Goal: Information Seeking & Learning: Learn about a topic

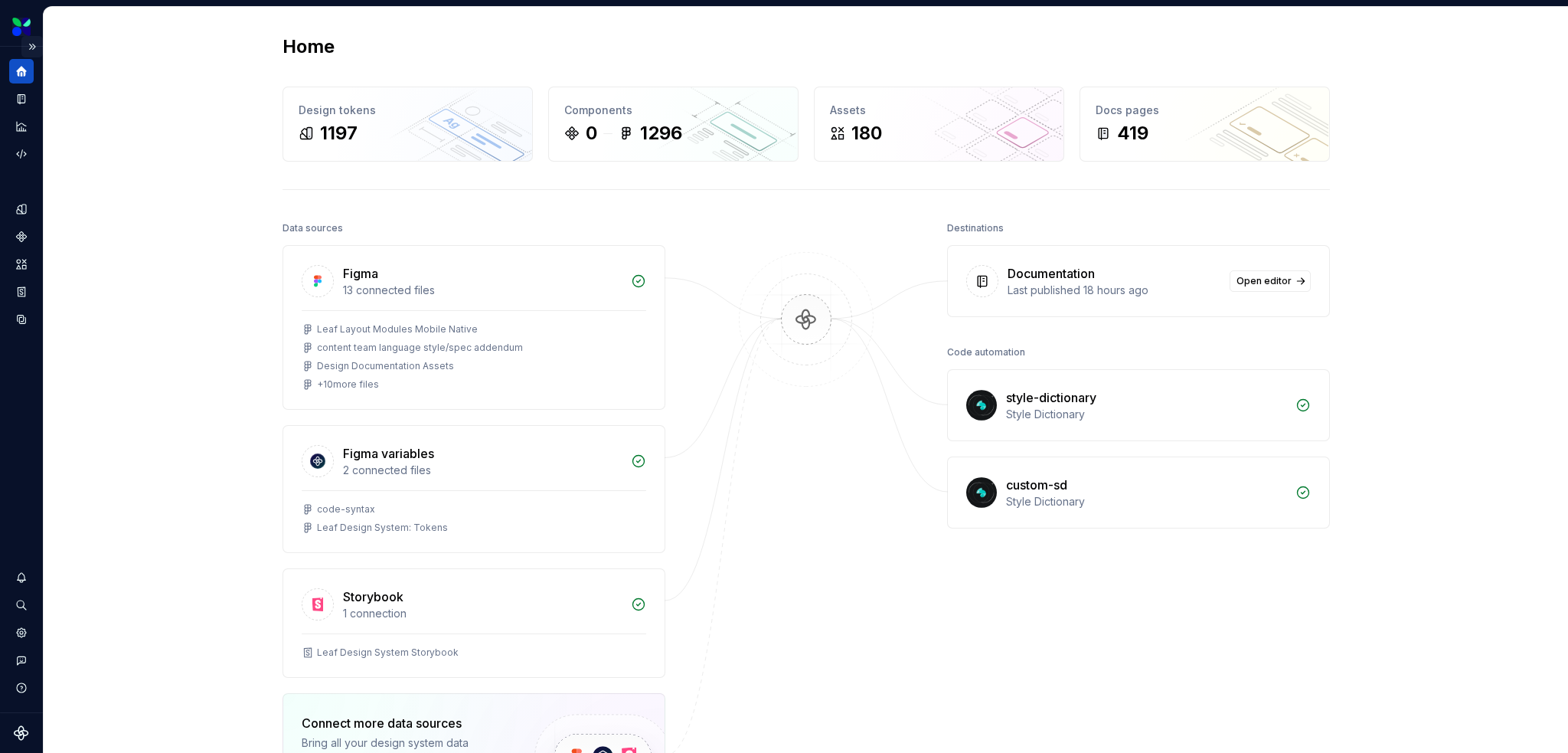
click at [32, 41] on button "Expand sidebar" at bounding box center [32, 46] width 21 height 21
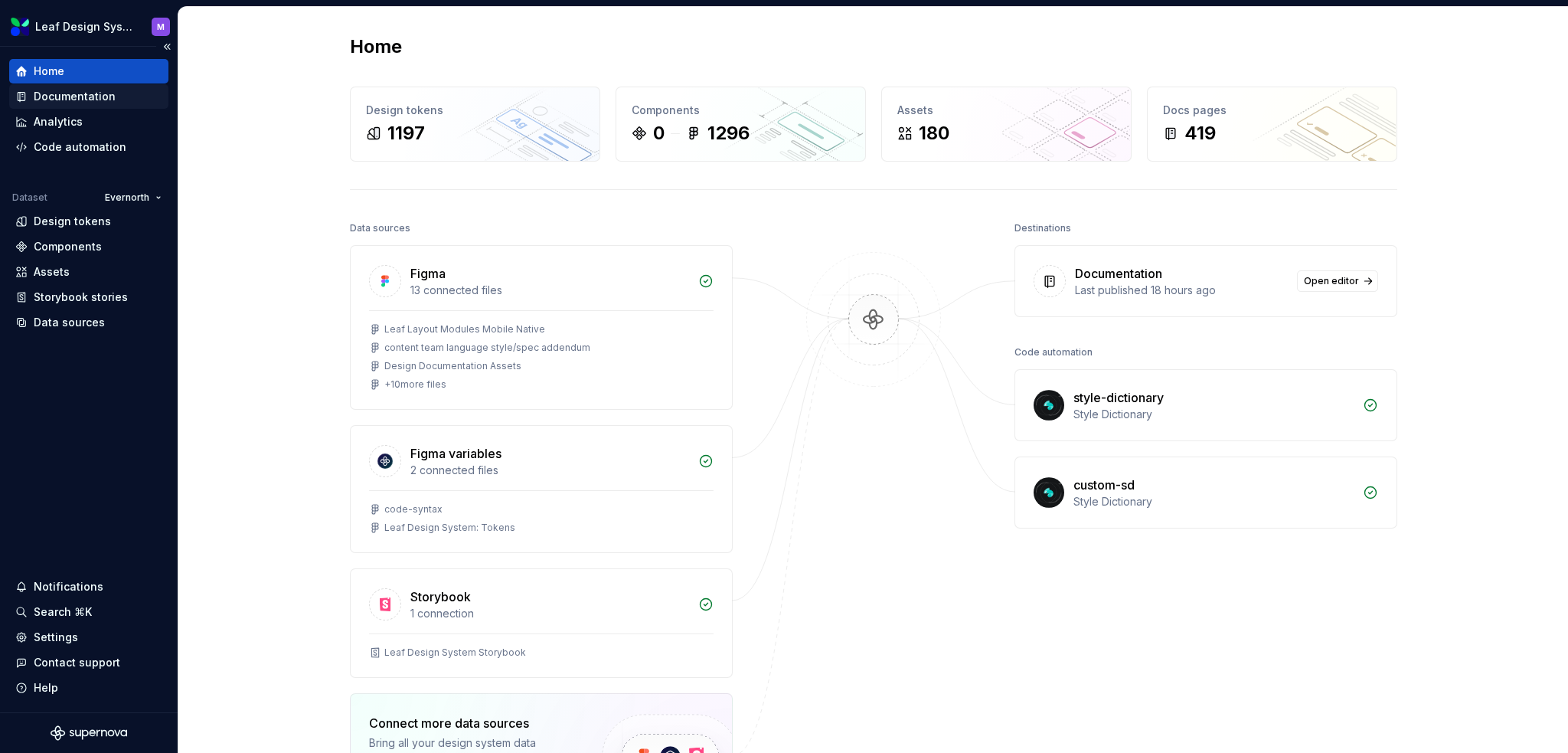
click at [60, 101] on div "Documentation" at bounding box center [74, 96] width 82 height 15
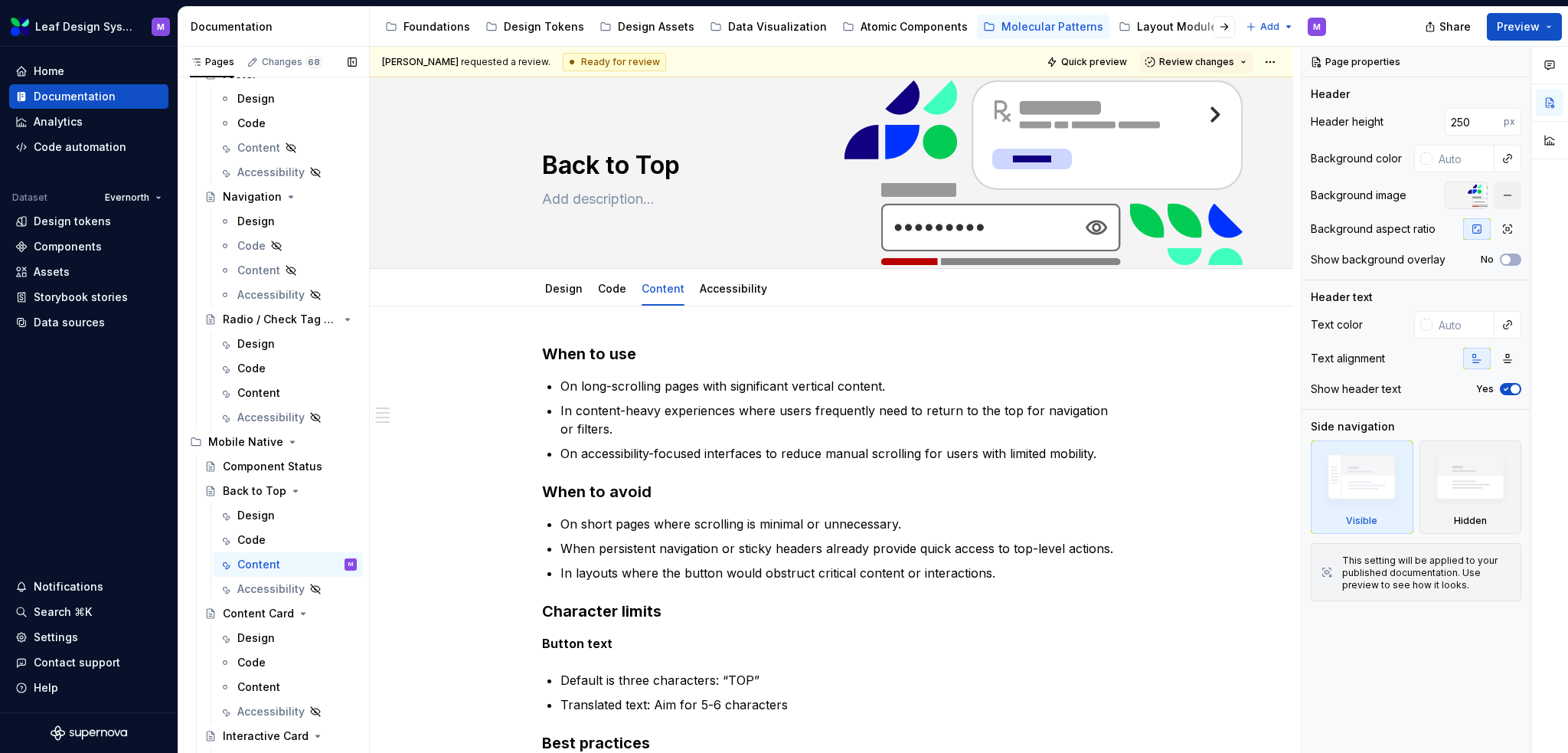
scroll to position [824, 0]
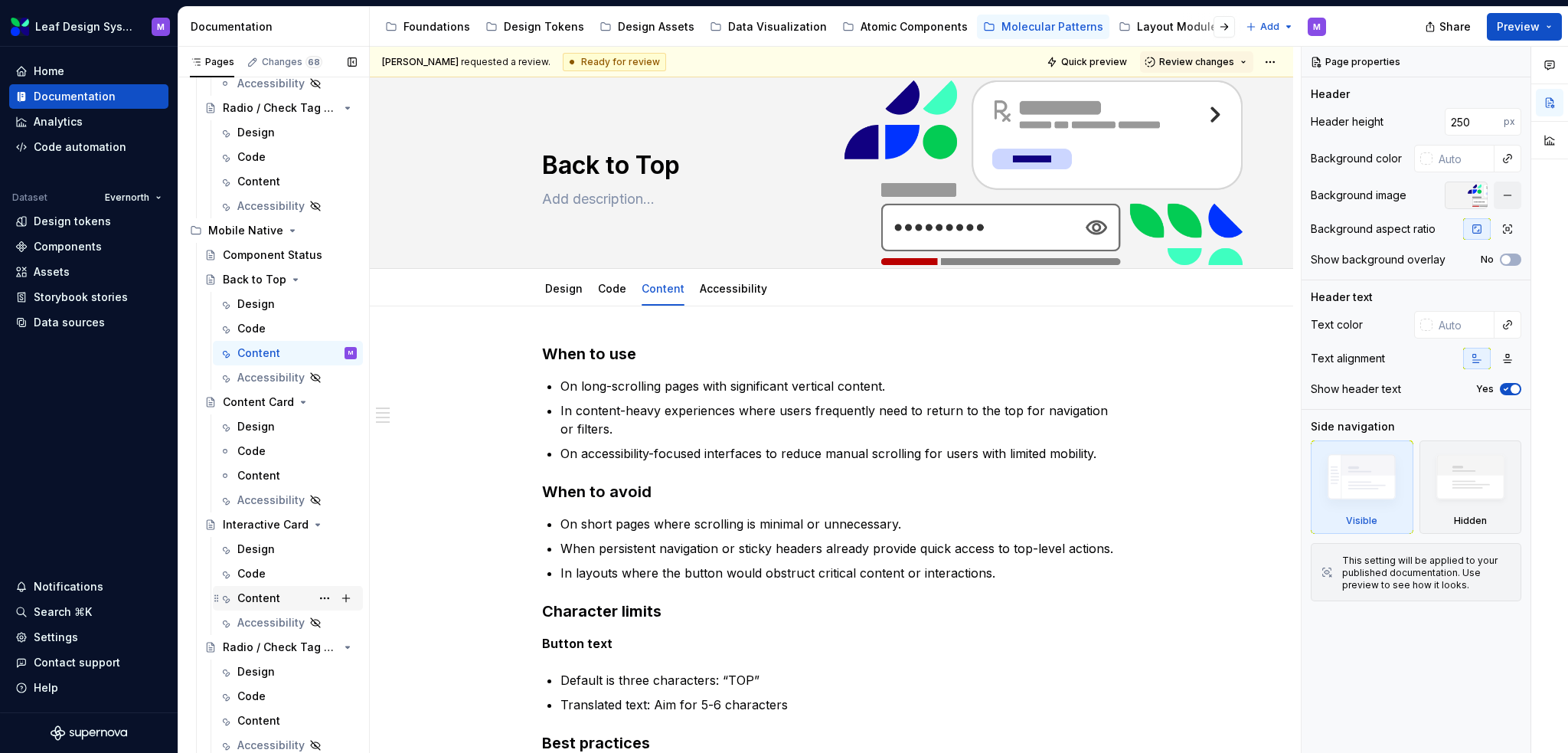
click at [251, 594] on div "Content" at bounding box center [259, 598] width 43 height 15
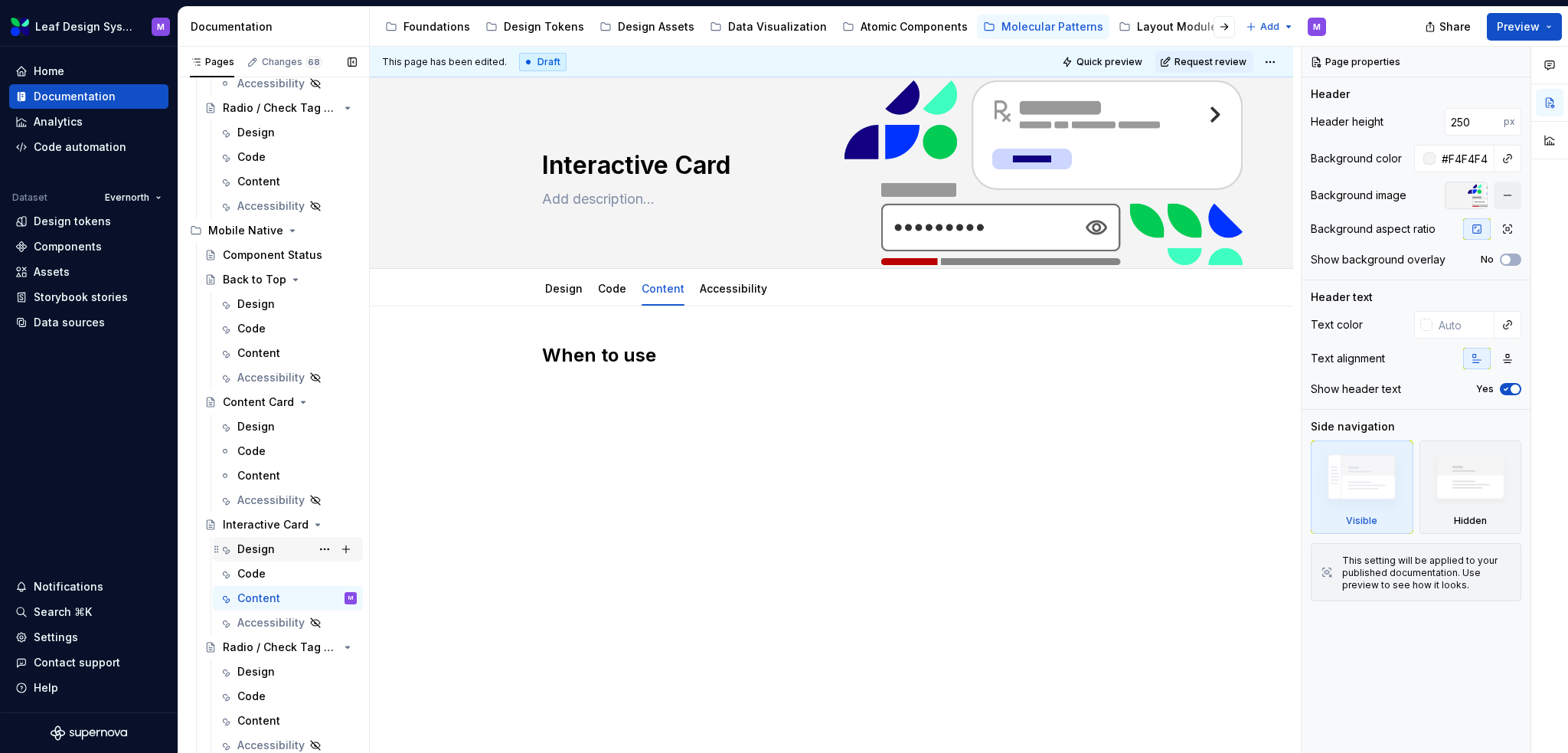
click at [259, 548] on div "Design" at bounding box center [256, 549] width 38 height 15
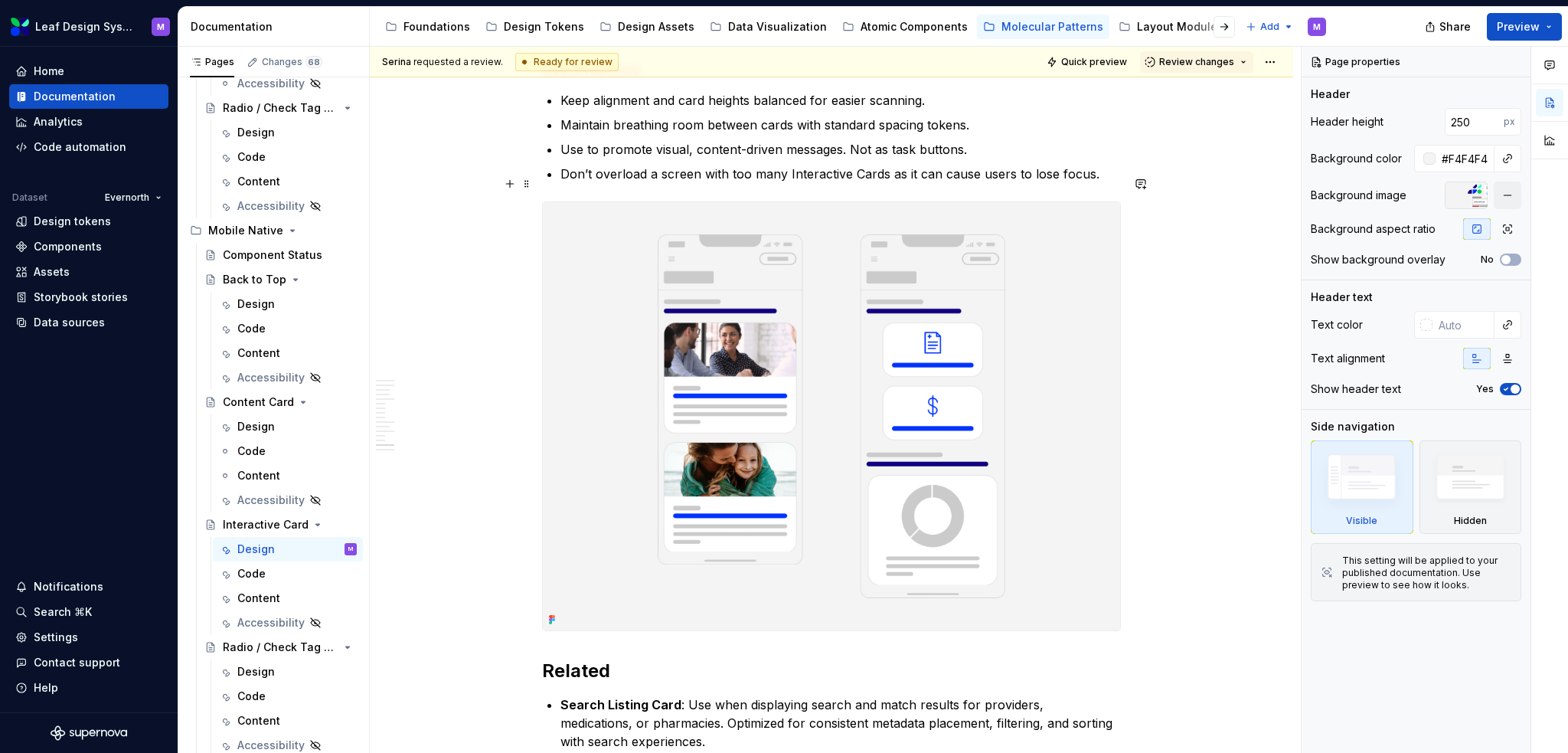
scroll to position [8578, 0]
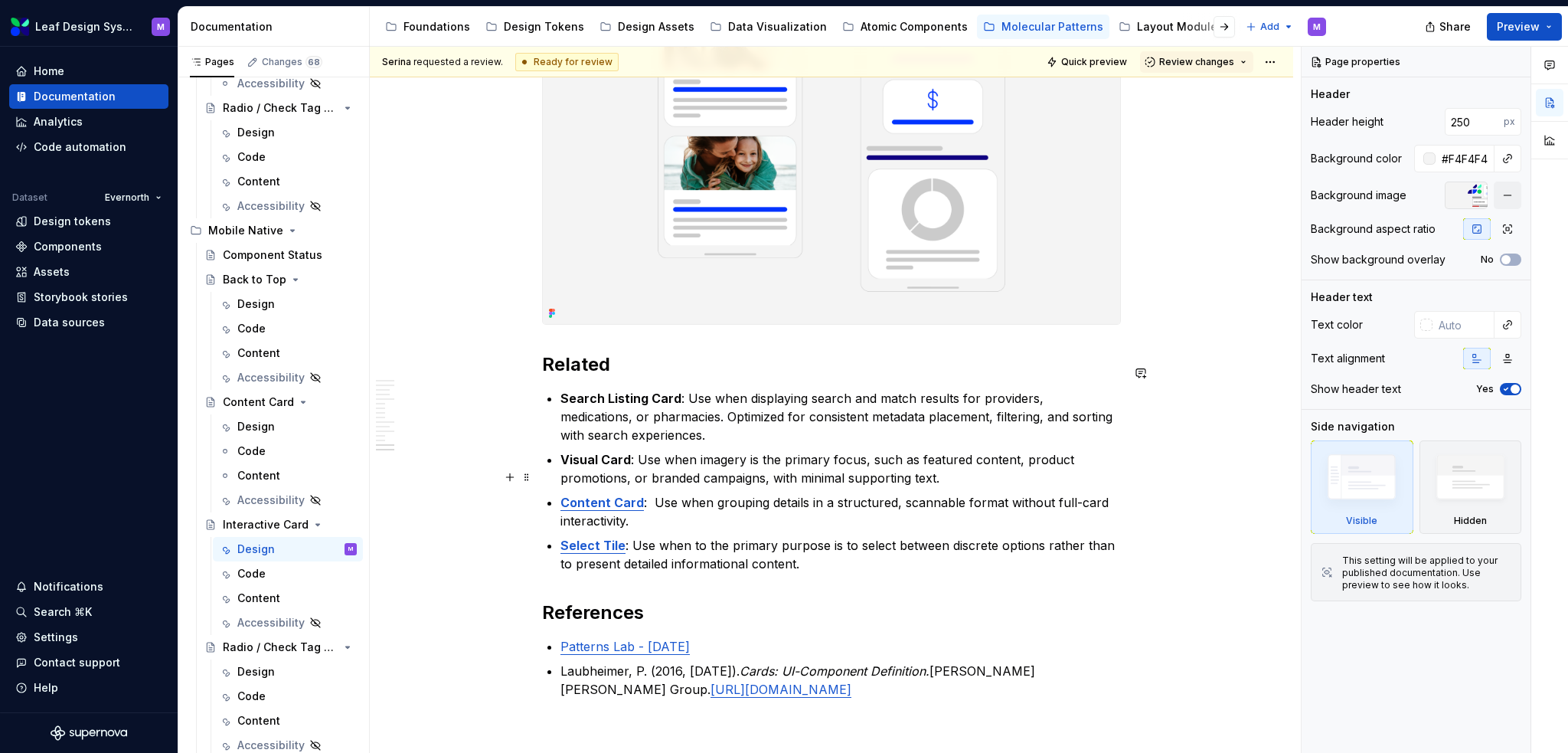
click at [676, 493] on p "Content Card : Use when grouping details in a structured, scannable format with…" at bounding box center [840, 511] width 560 height 37
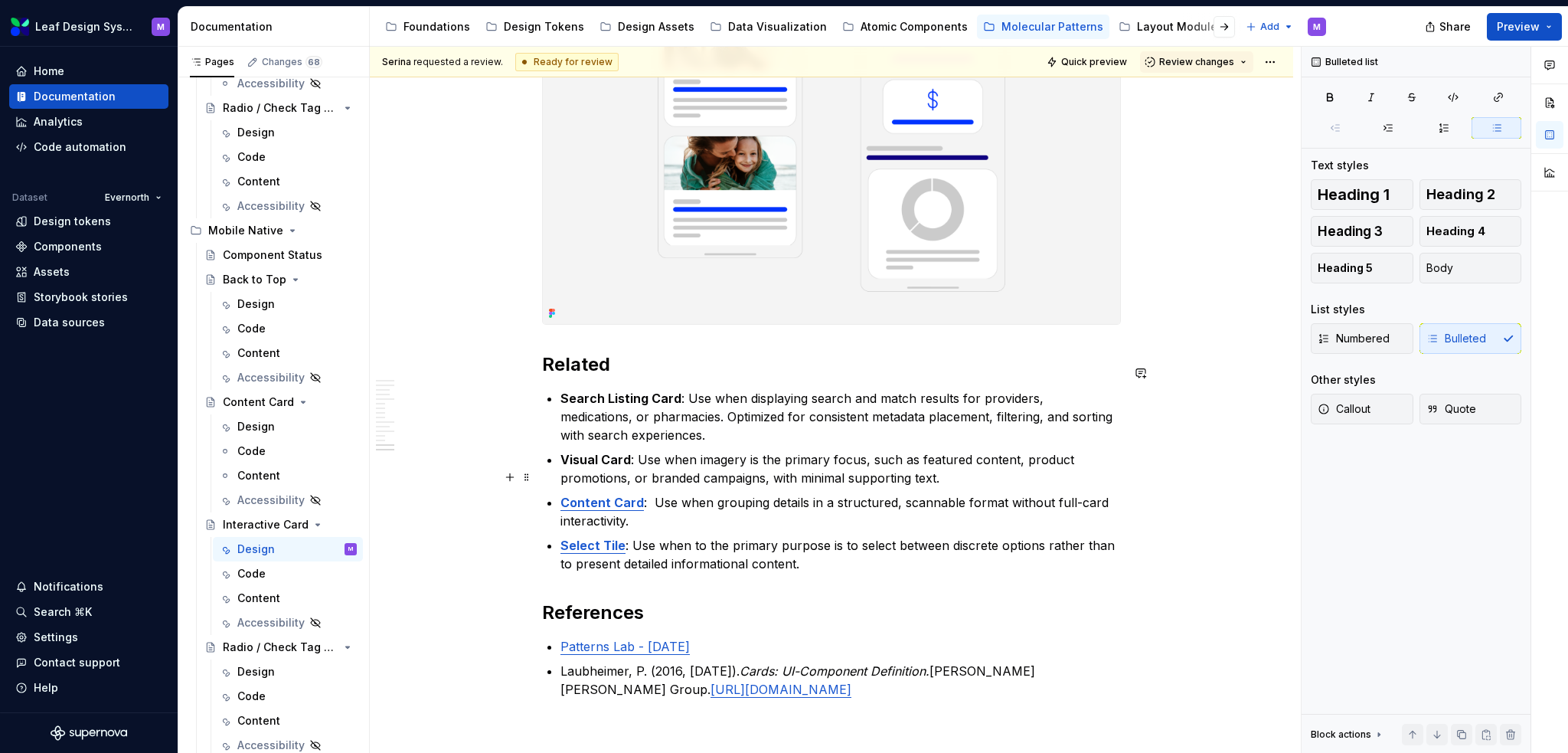
click at [620, 495] on strong "Content Card" at bounding box center [601, 503] width 83 height 15
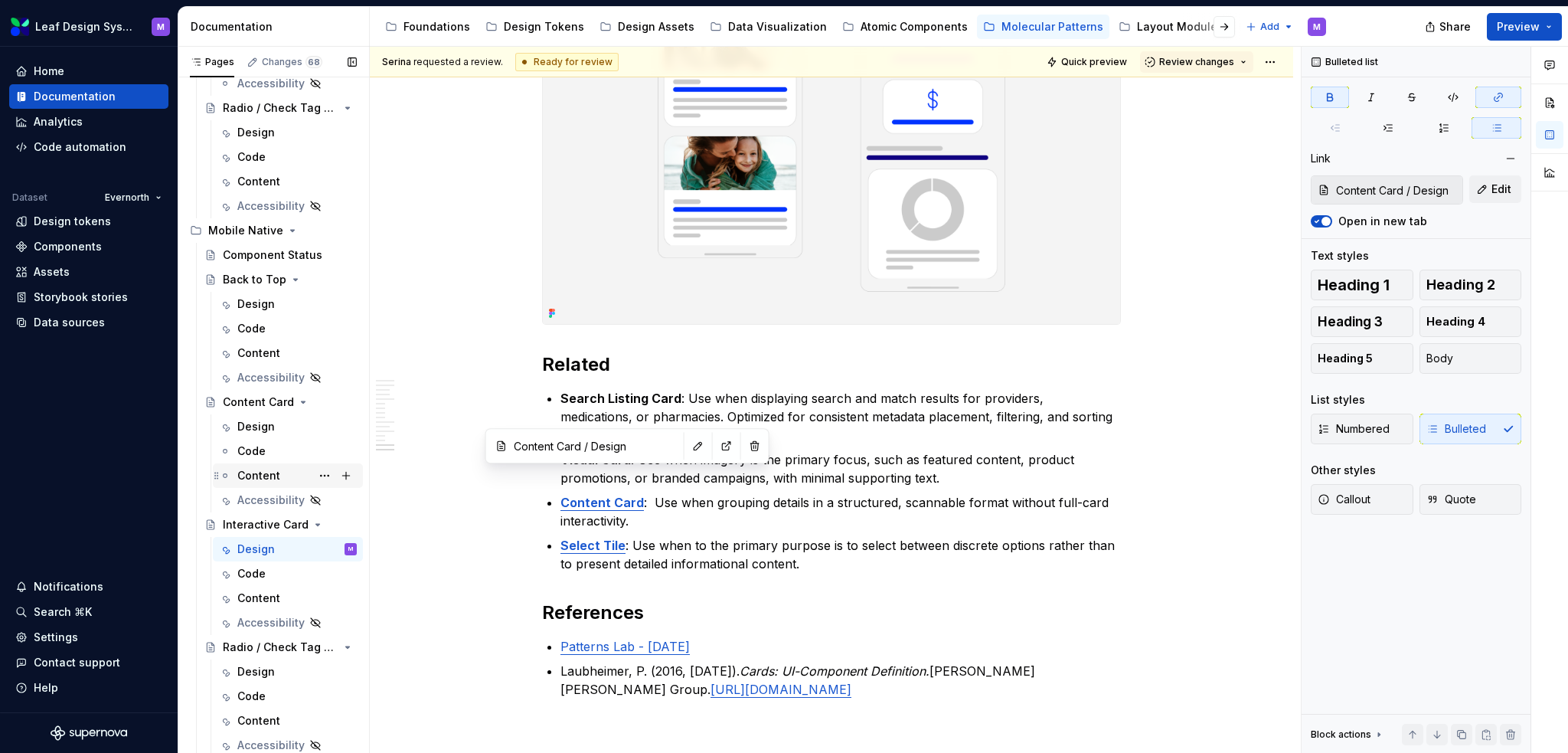
click at [265, 471] on div "Content" at bounding box center [259, 475] width 43 height 15
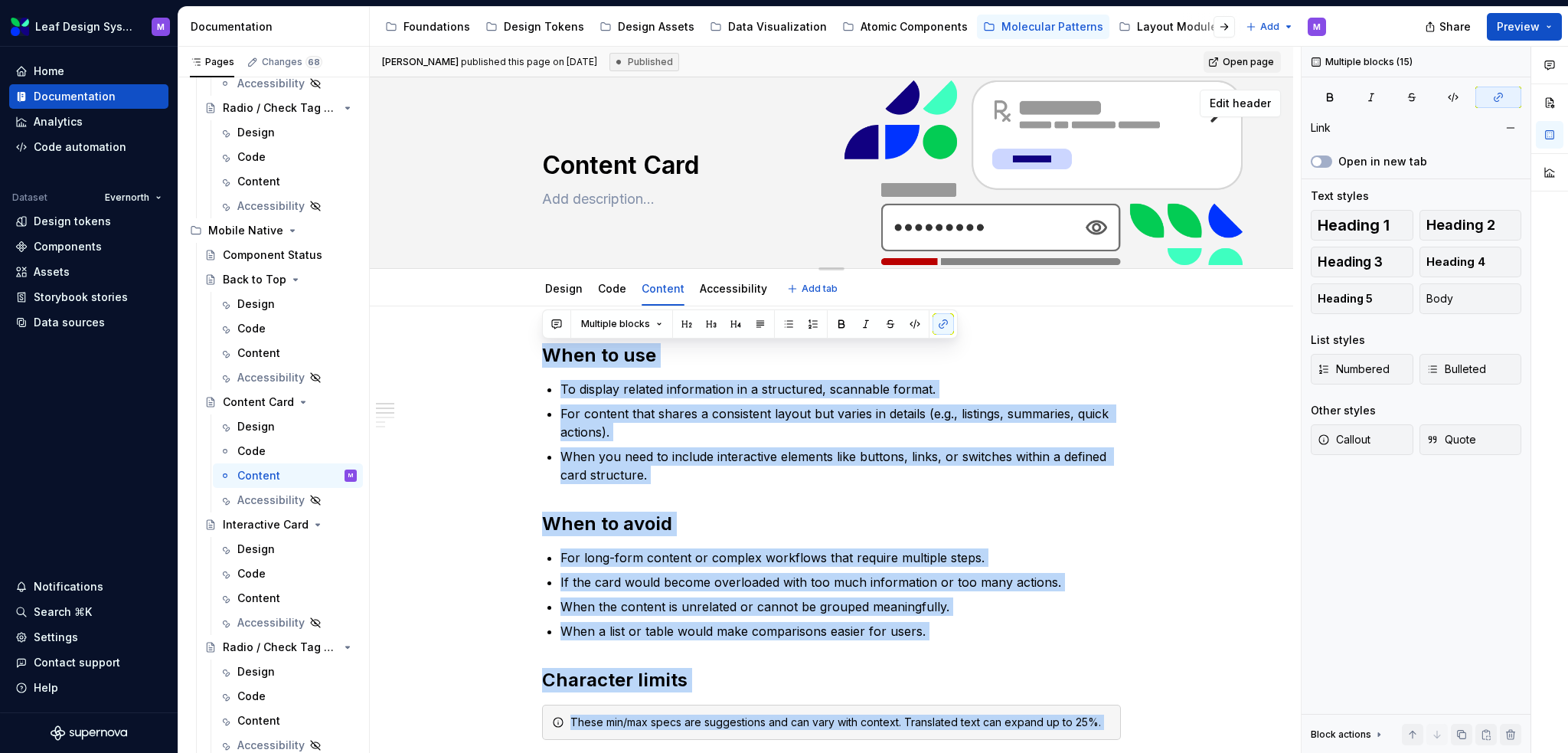
drag, startPoint x: 937, startPoint y: 484, endPoint x: 509, endPoint y: 230, distance: 497.7
copy div "When to use To display related information in a structured, scannable format. F…"
click at [251, 548] on div "Design" at bounding box center [256, 549] width 38 height 15
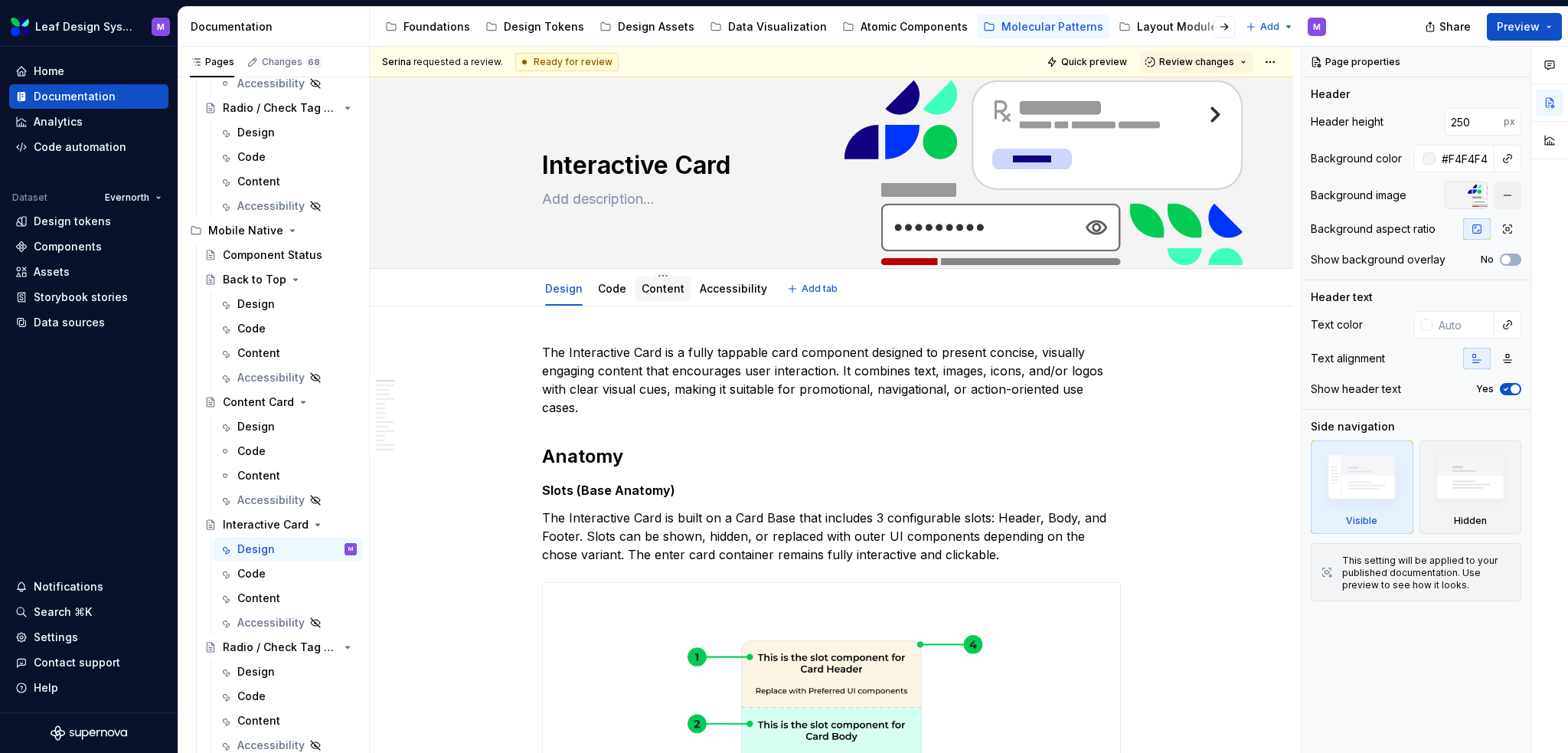
click at [675, 285] on link "Content" at bounding box center [663, 288] width 43 height 13
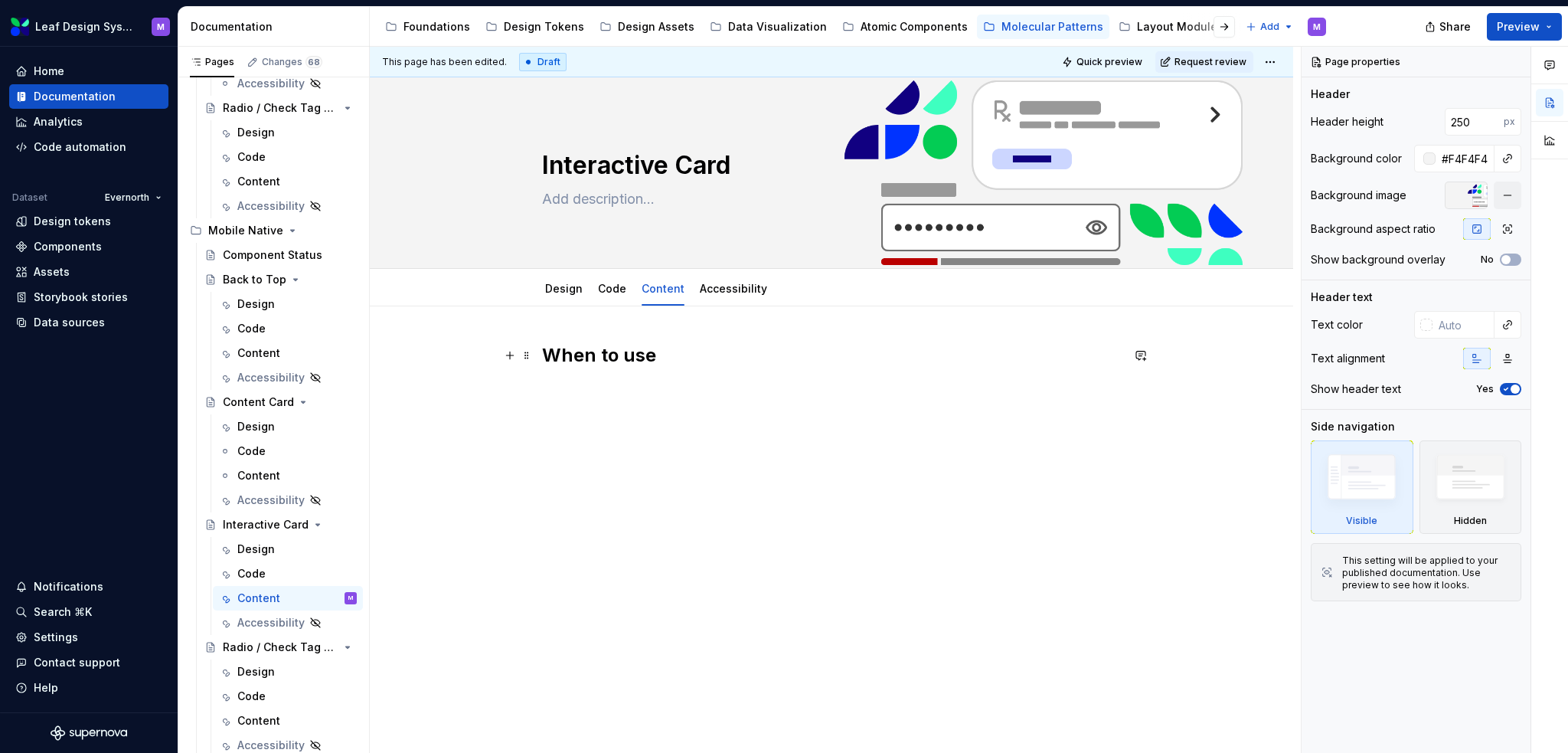
click at [600, 357] on strong "When to use" at bounding box center [599, 355] width 114 height 22
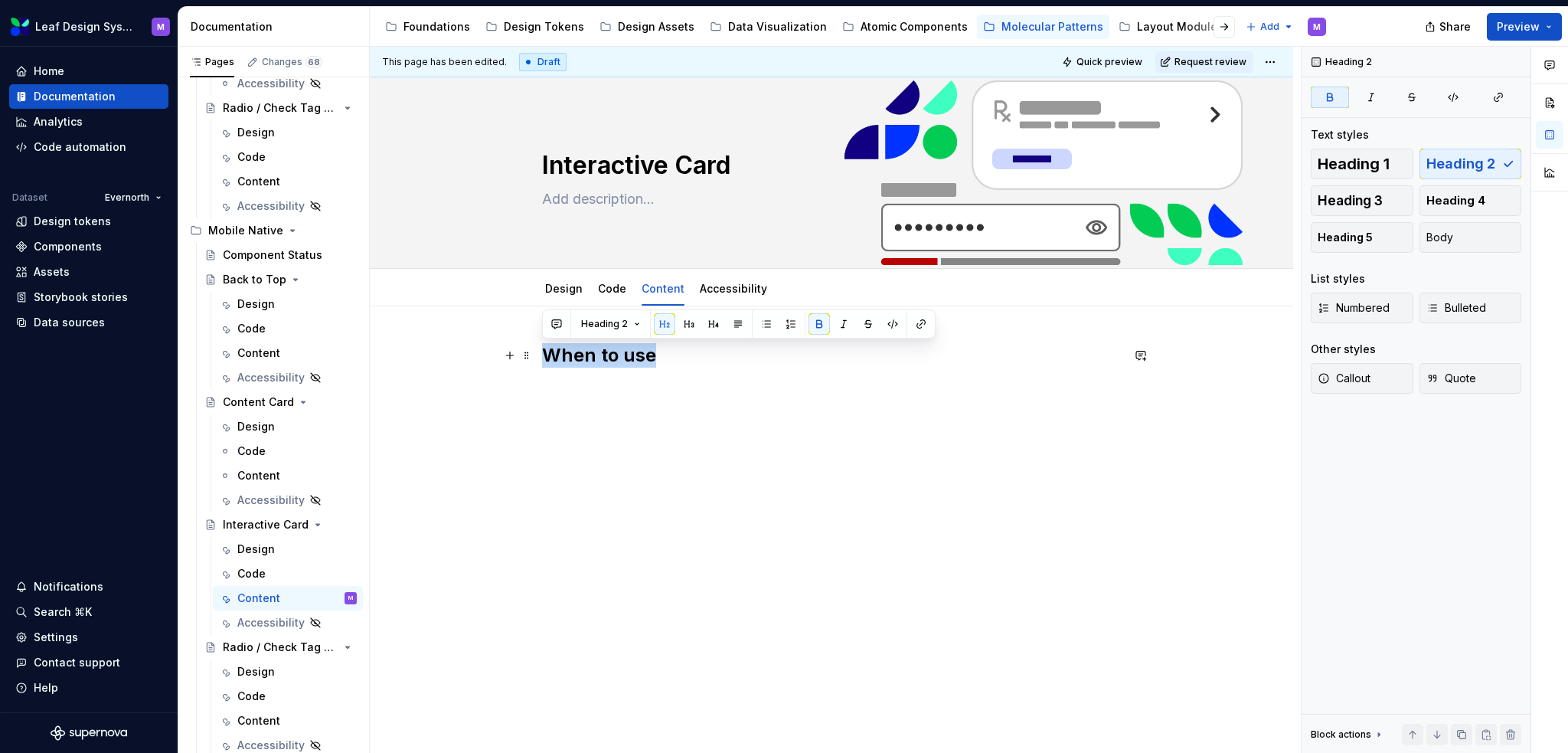
drag, startPoint x: 686, startPoint y: 350, endPoint x: 460, endPoint y: 355, distance: 226.1
click at [460, 355] on div "When to use" at bounding box center [831, 475] width 923 height 340
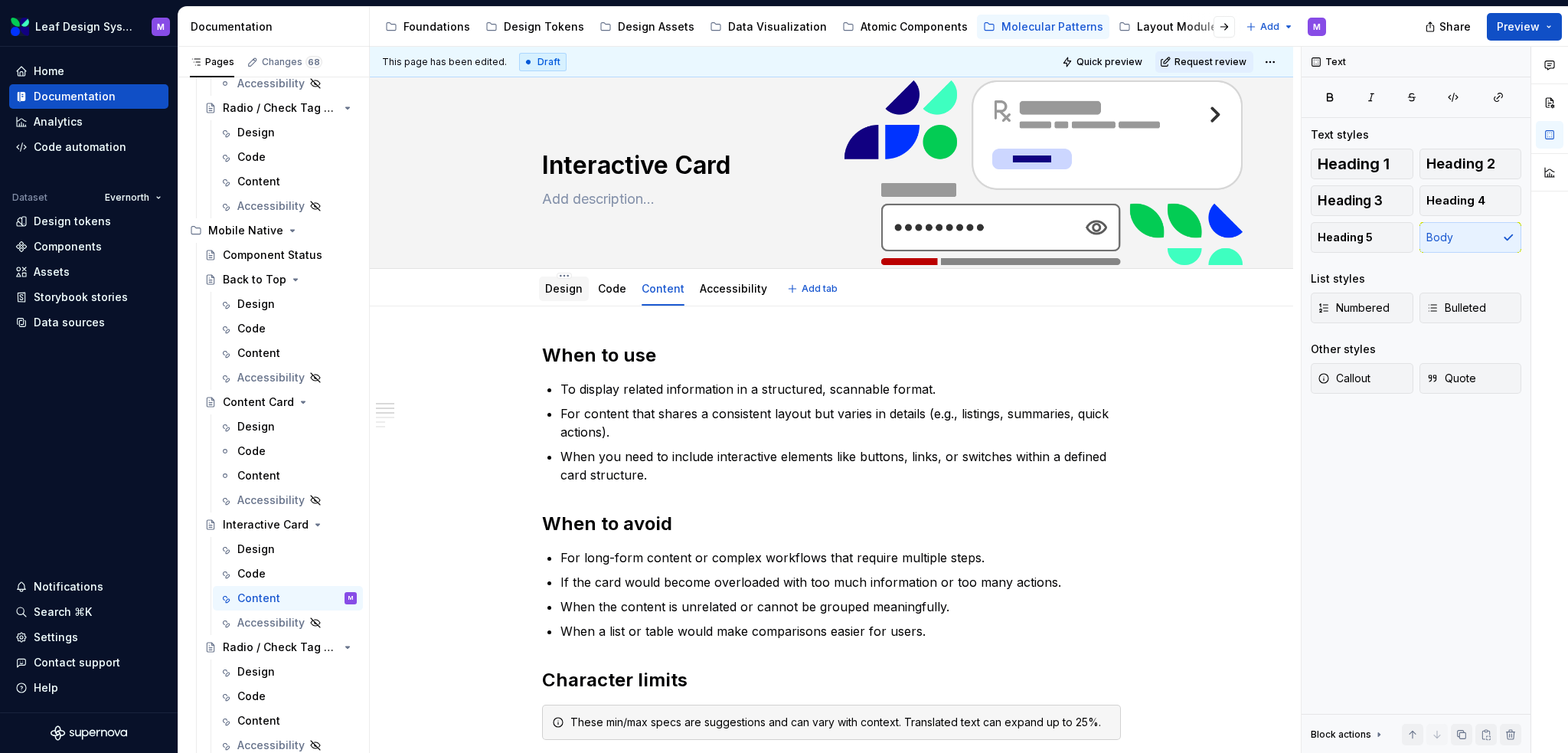
click at [558, 282] on link "Design" at bounding box center [564, 288] width 38 height 13
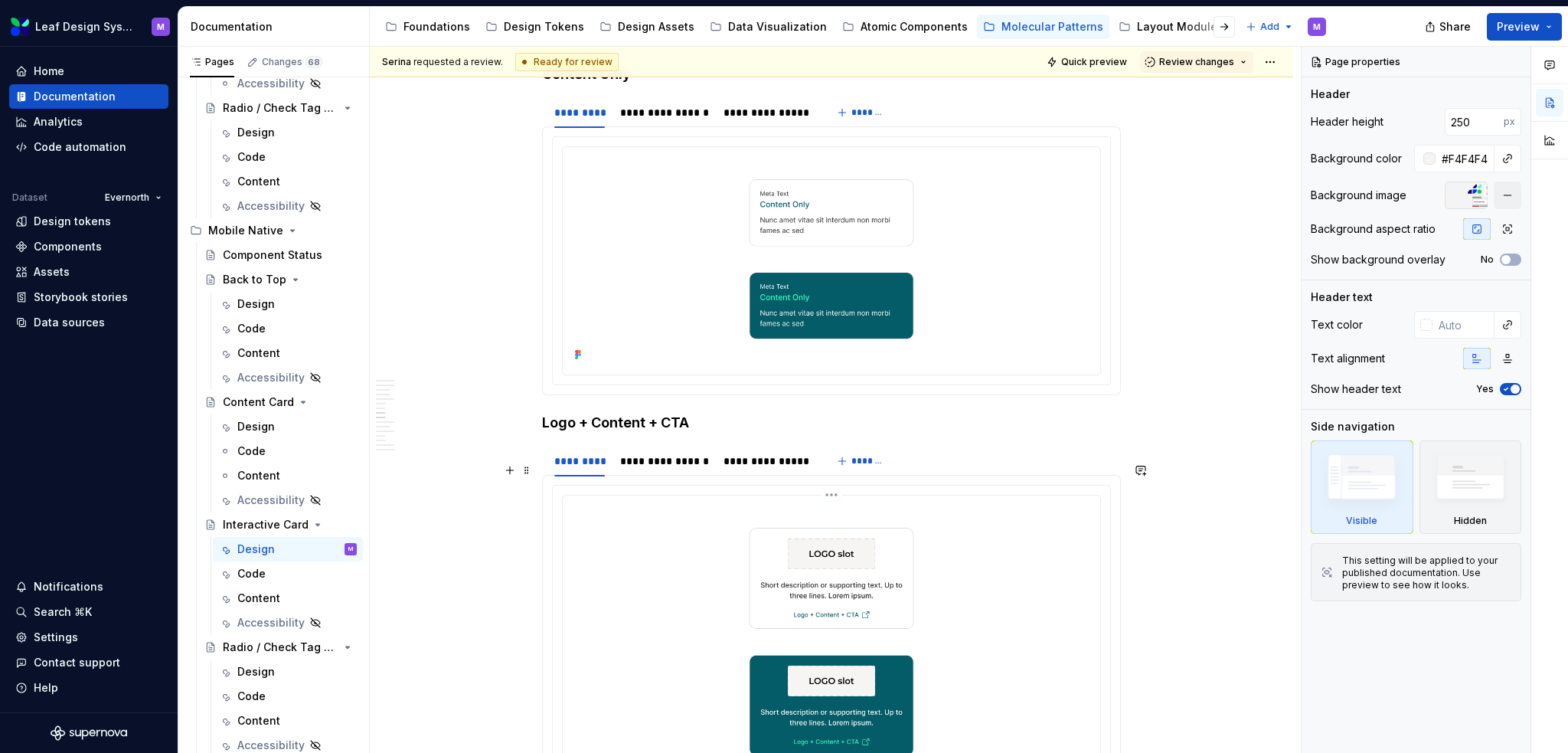
scroll to position [4222, 0]
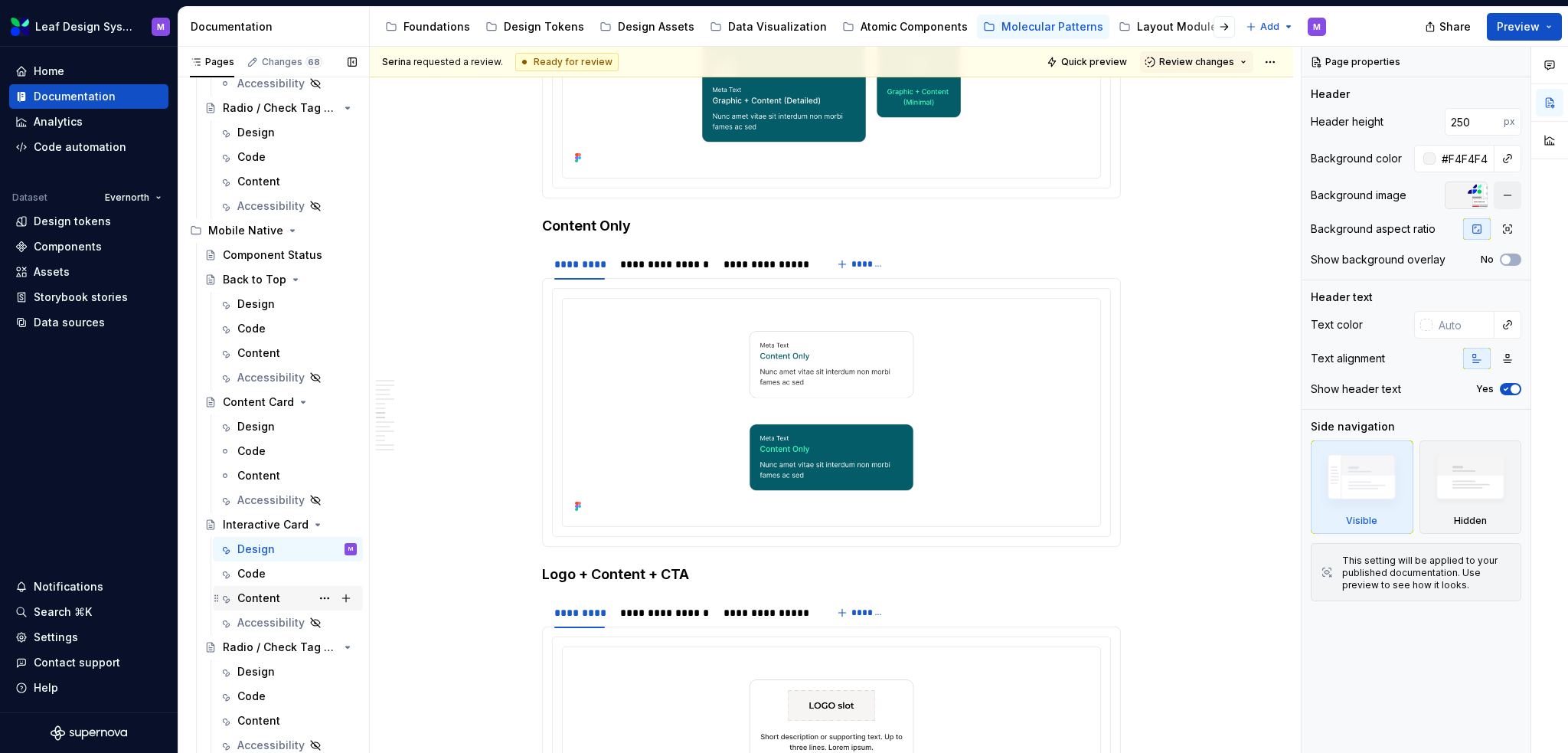
click at [263, 593] on div "Content" at bounding box center [259, 598] width 43 height 15
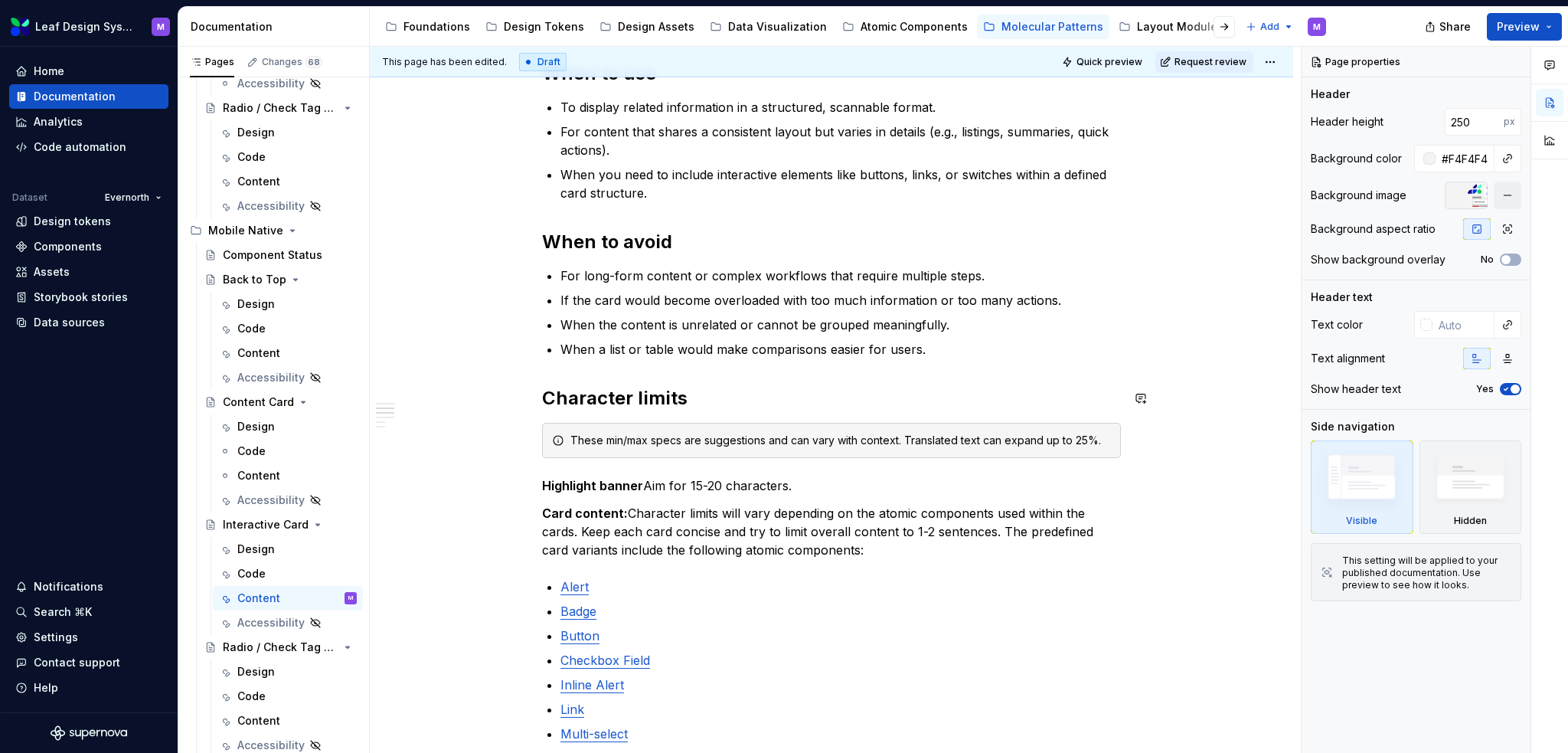
scroll to position [383, 0]
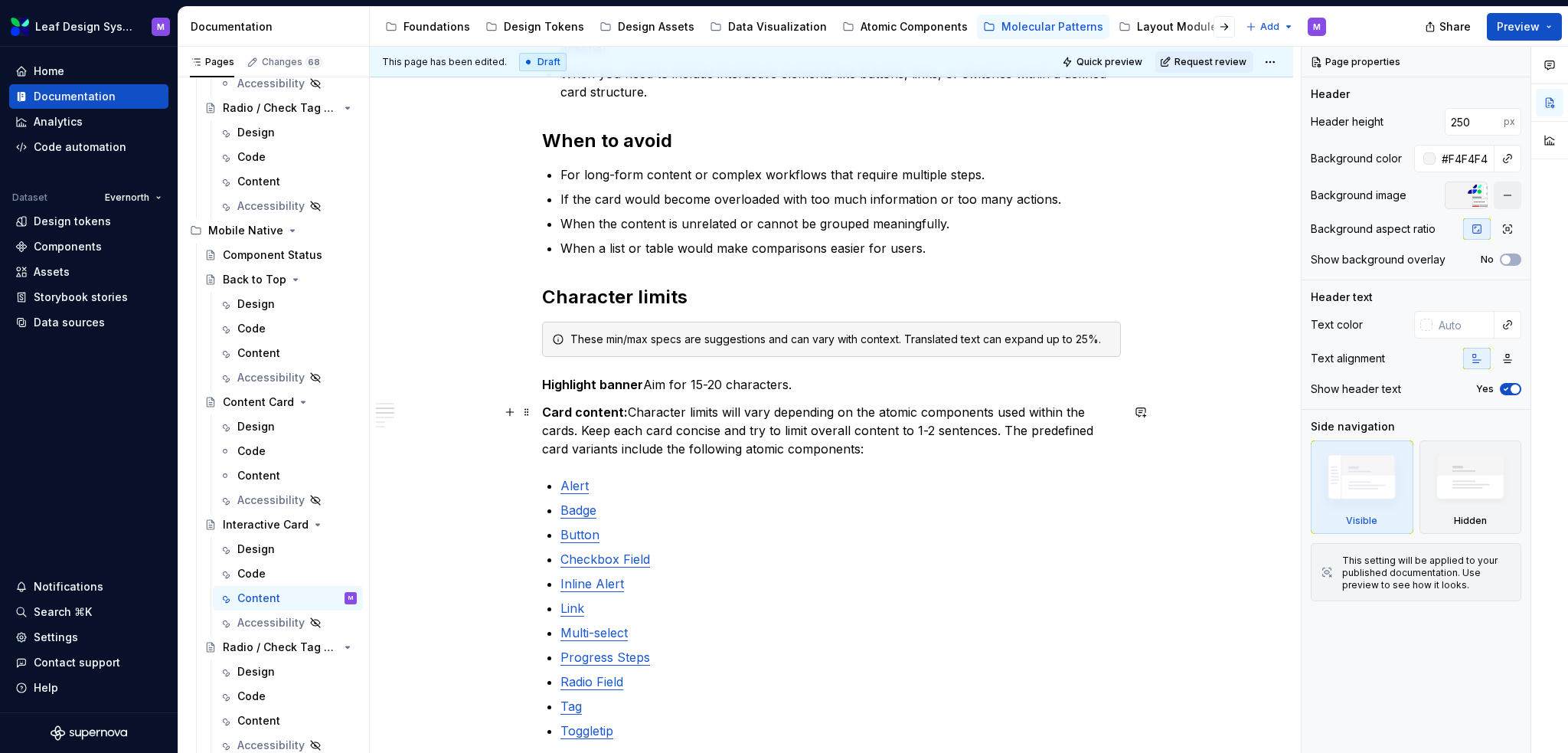
type textarea "*"
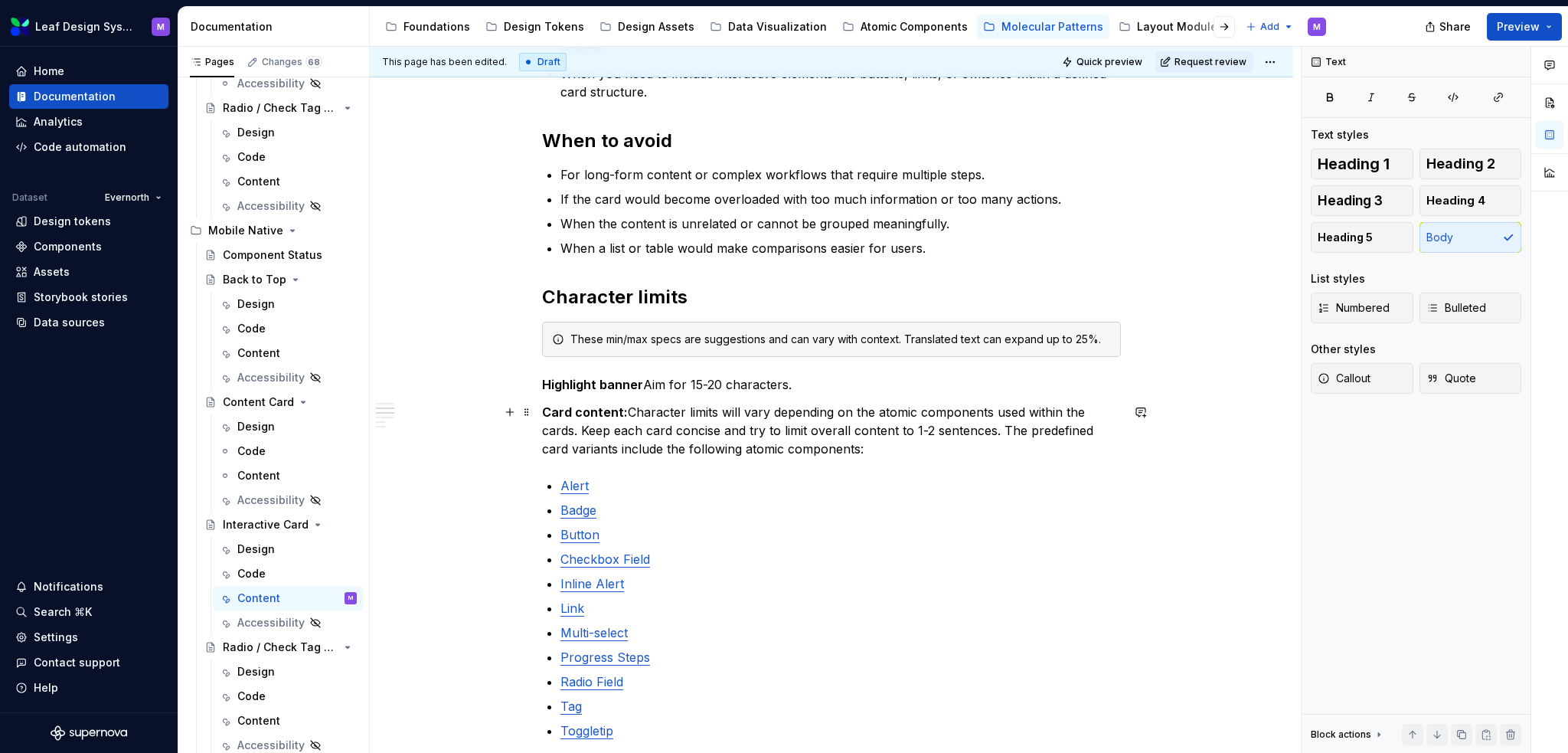
click at [790, 423] on p "Card content: Character limits will vary depending on the atomic components use…" at bounding box center [832, 431] width 579 height 55
click at [792, 389] on p "Highlight banner Aim for 15-20 characters." at bounding box center [832, 384] width 579 height 18
drag, startPoint x: 796, startPoint y: 382, endPoint x: 543, endPoint y: 385, distance: 253.0
click at [543, 385] on p "Highlight banner Aim for 15-20 characters." at bounding box center [832, 384] width 579 height 18
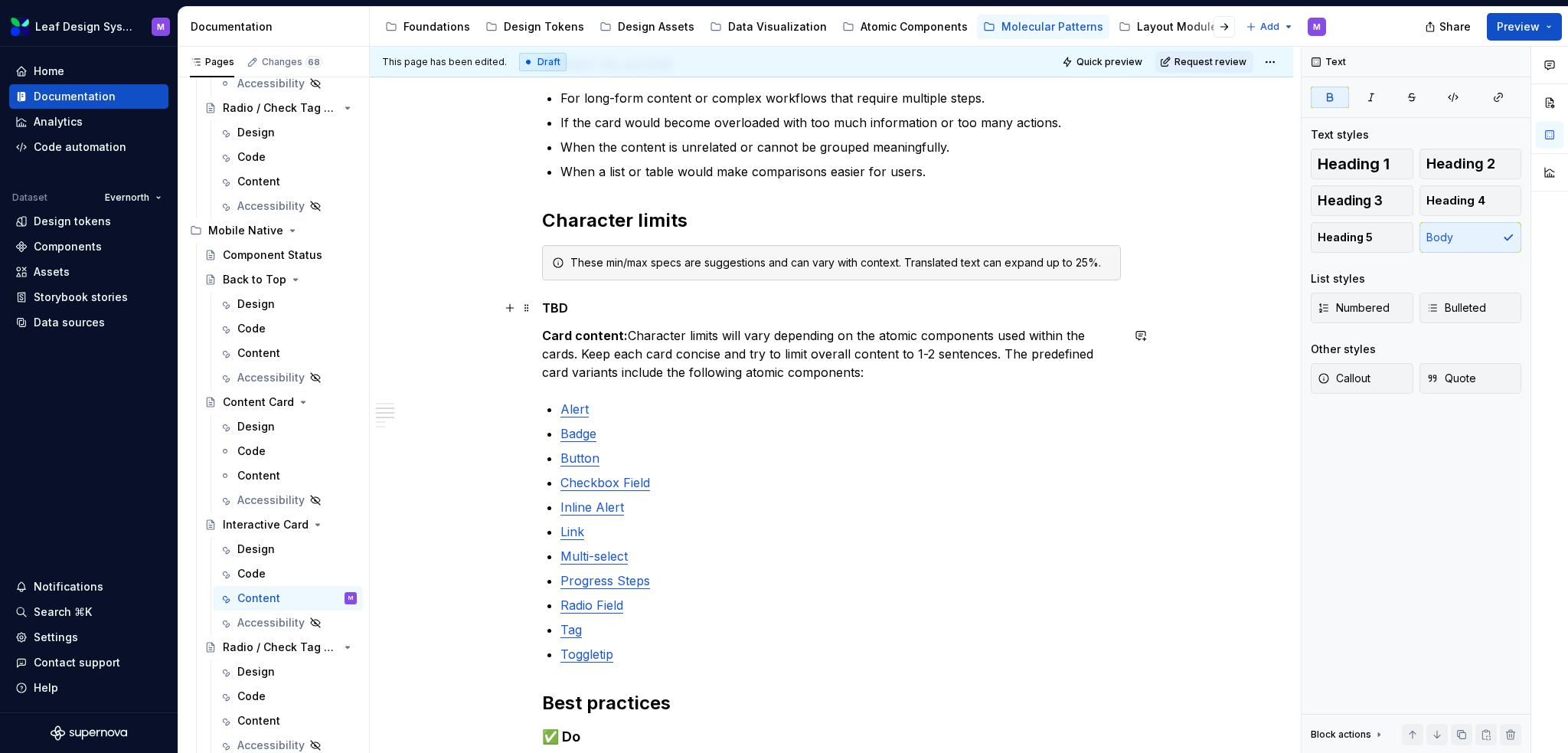
scroll to position [0, 0]
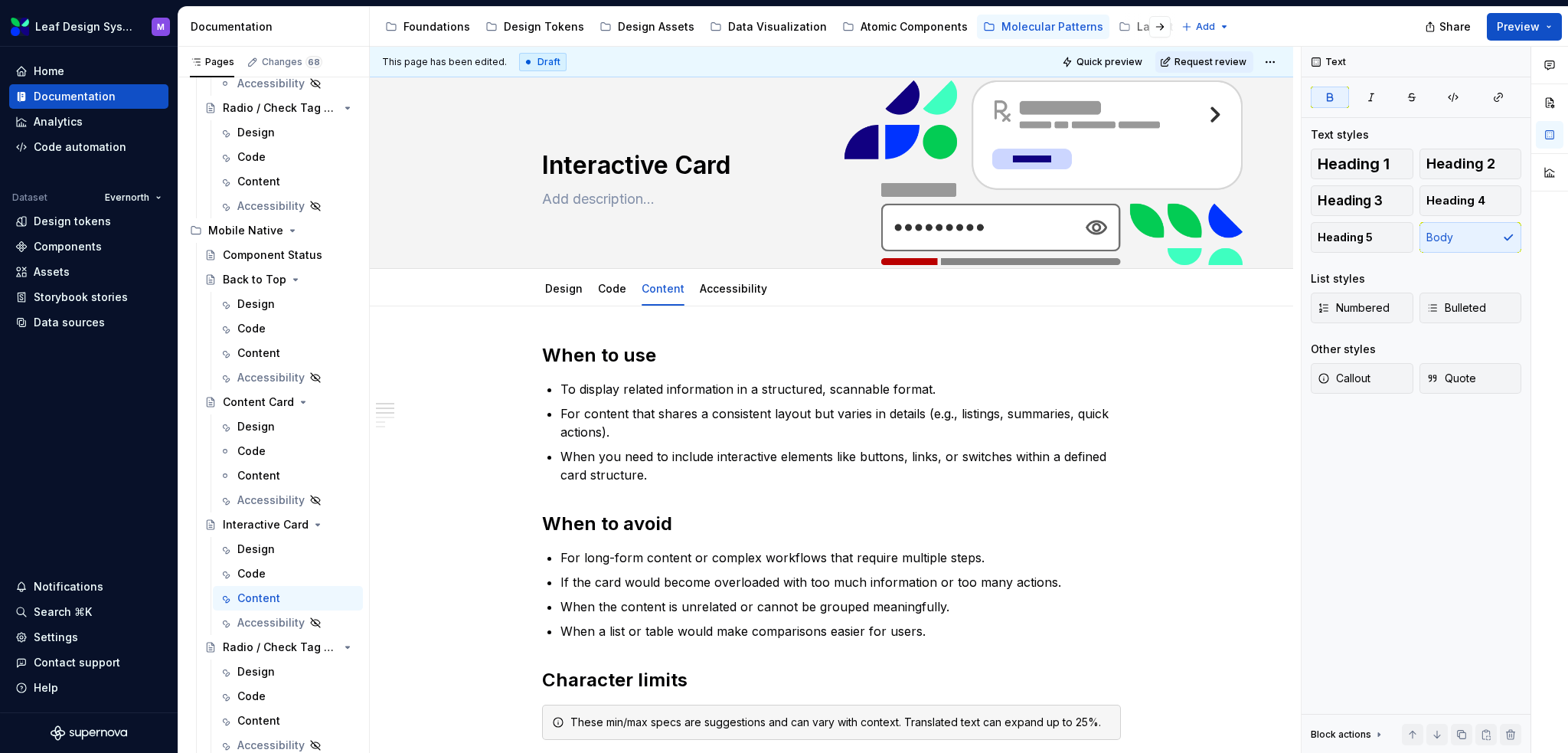
type textarea "*"
